Goal: Task Accomplishment & Management: Manage account settings

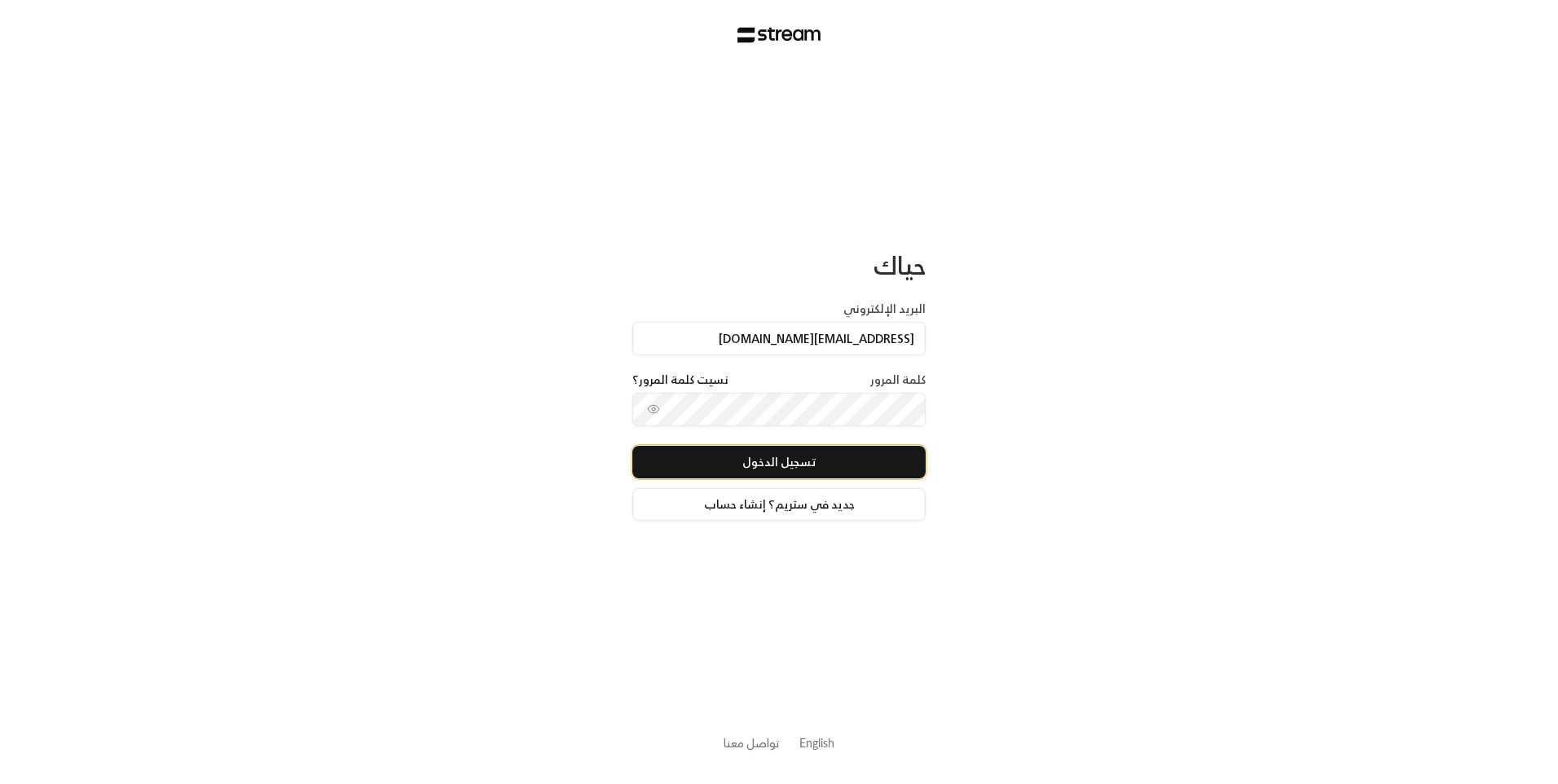
click at [785, 462] on button "تسجيل الدخول" at bounding box center [779, 462] width 294 height 33
click at [839, 352] on input "البريد الإلكتروني" at bounding box center [779, 338] width 294 height 34
type input "Rahaf.rk22@gmail.com"
click at [834, 461] on button "تسجيل الدخول" at bounding box center [779, 462] width 294 height 33
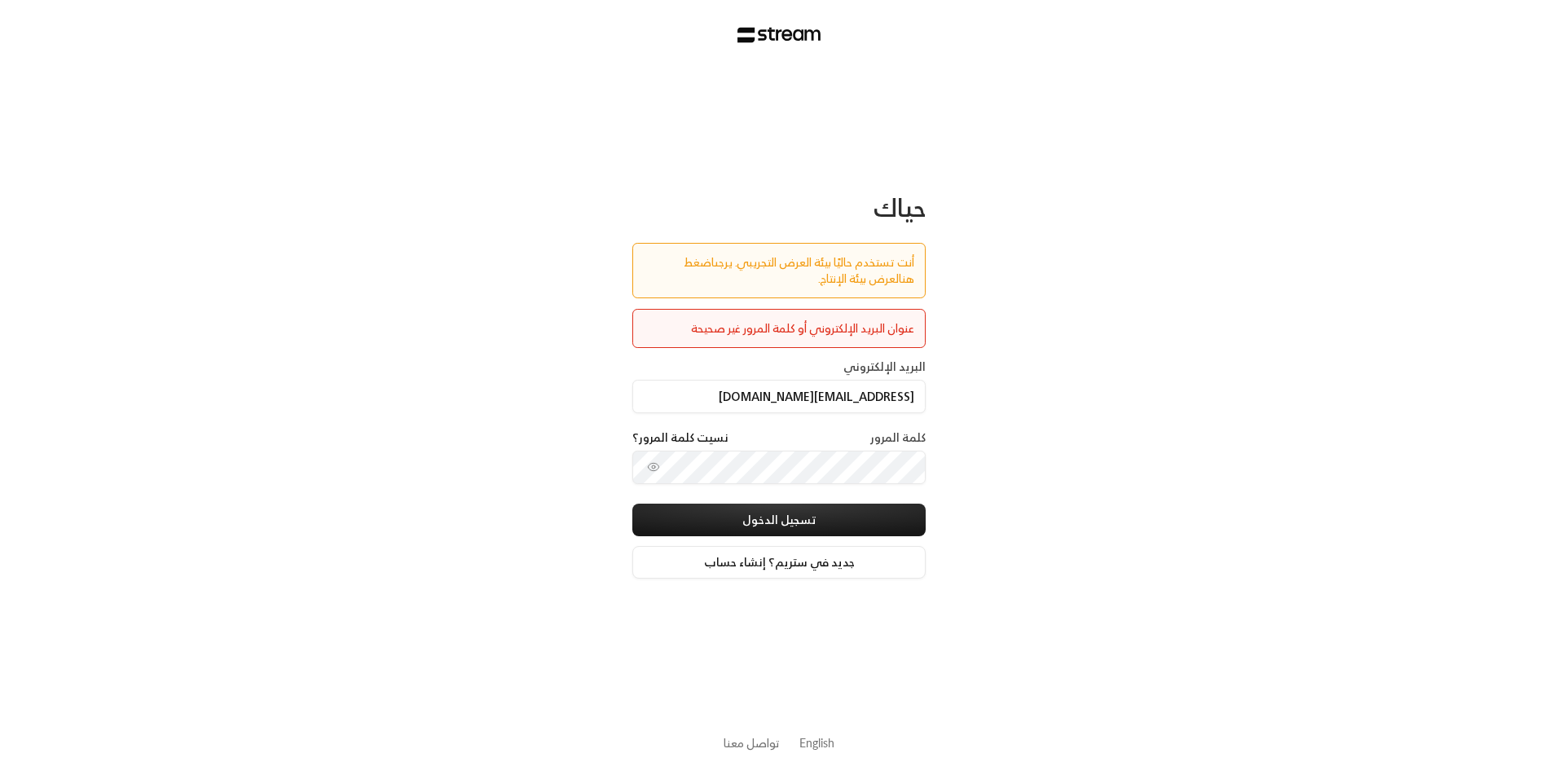
click at [684, 268] on link "اضغط هنا" at bounding box center [799, 270] width 231 height 36
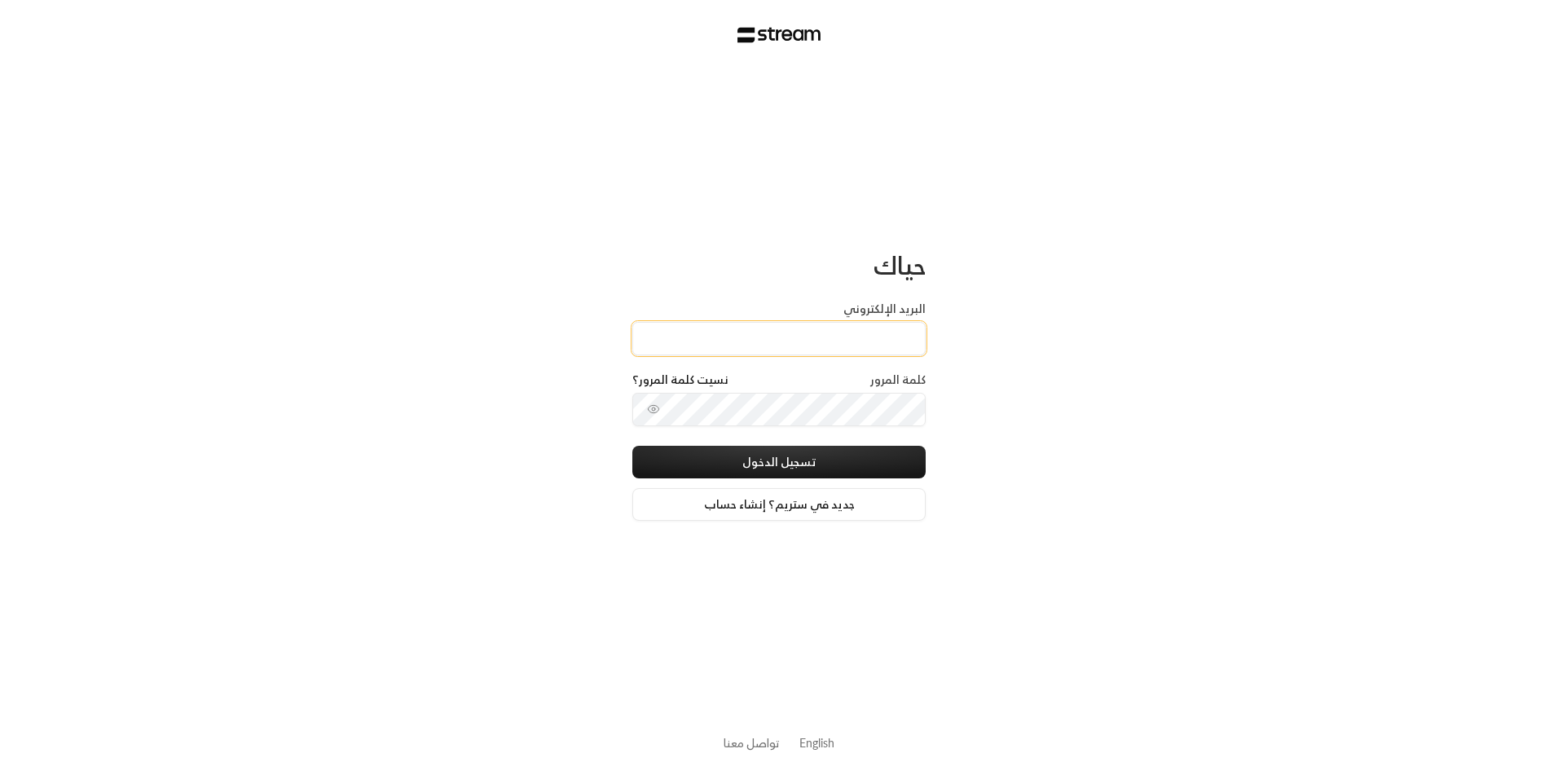
drag, startPoint x: 0, startPoint y: 0, endPoint x: 718, endPoint y: 353, distance: 800.1
click at [718, 353] on input "البريد الإلكتروني" at bounding box center [779, 338] width 294 height 34
type input "[EMAIL_ADDRESS][DOMAIN_NAME]"
click at [768, 456] on button "تسجيل الدخول" at bounding box center [779, 462] width 294 height 33
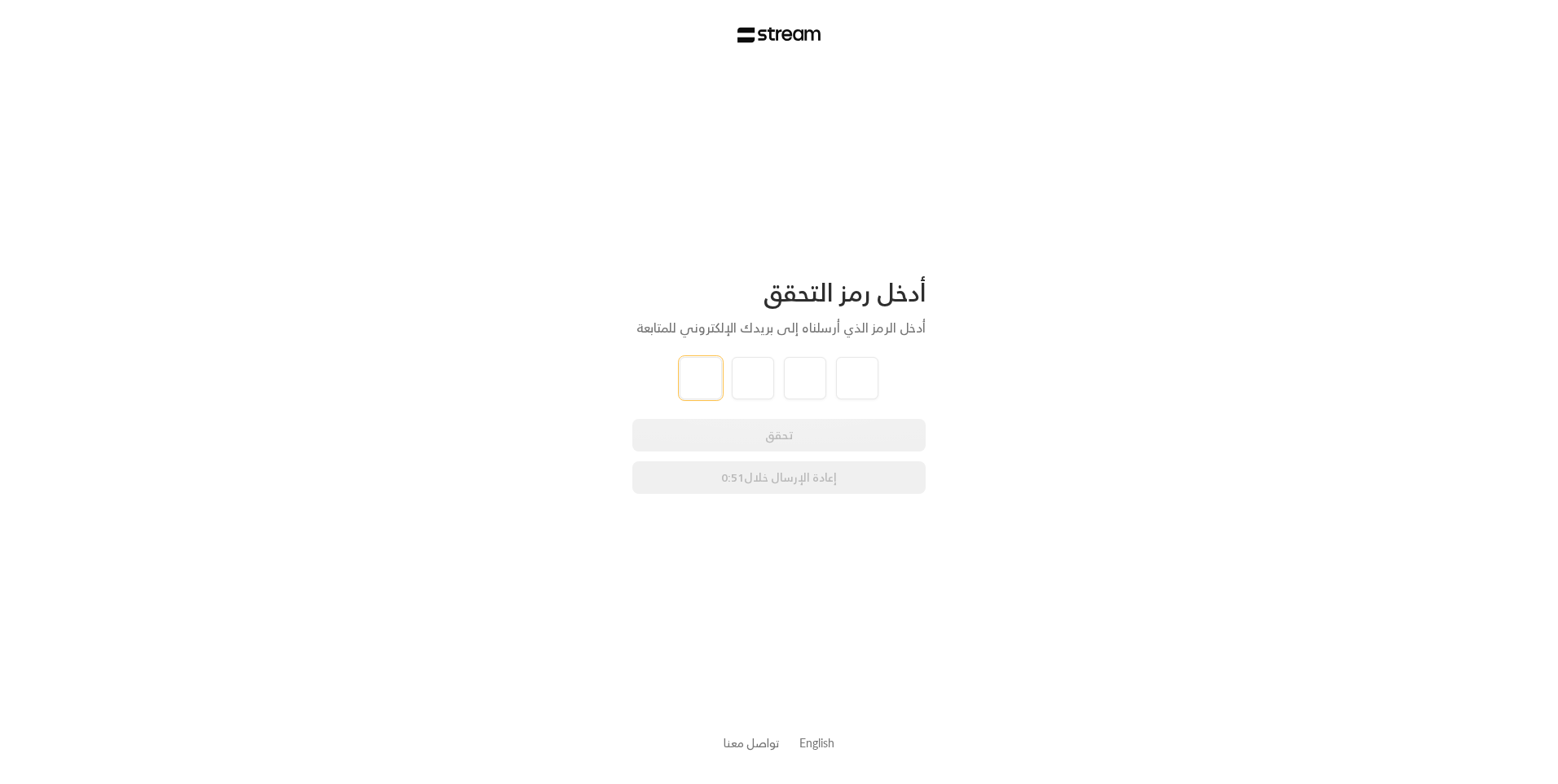
type input "6"
type input "3"
